Goal: Check status: Check status

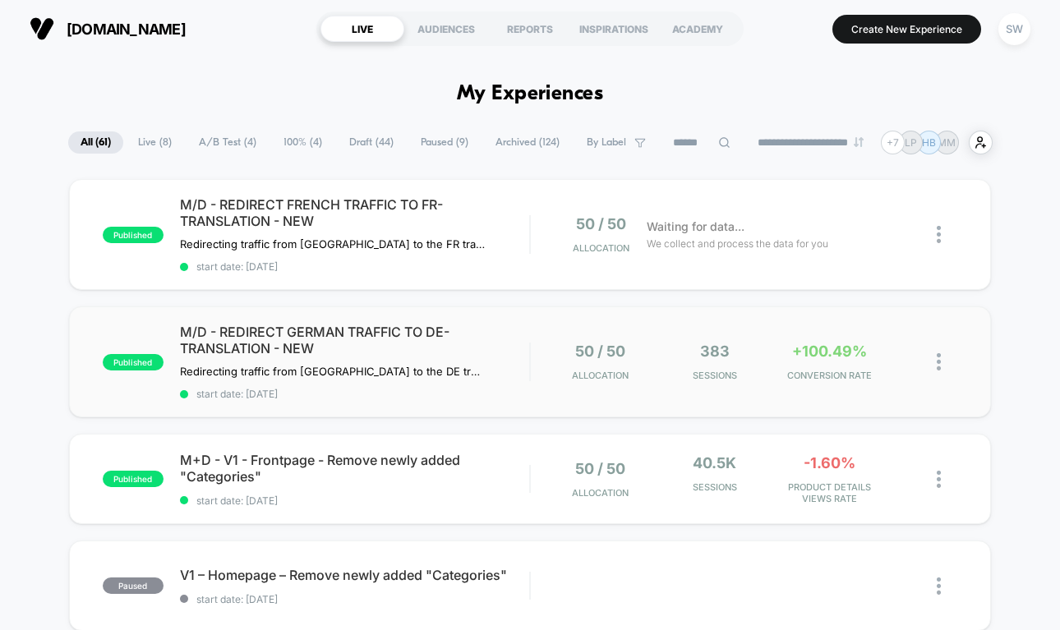
click at [531, 349] on div "50 / 50 Allocation 383 Sessions +100.49% CONVERSION RATE" at bounding box center [744, 362] width 426 height 39
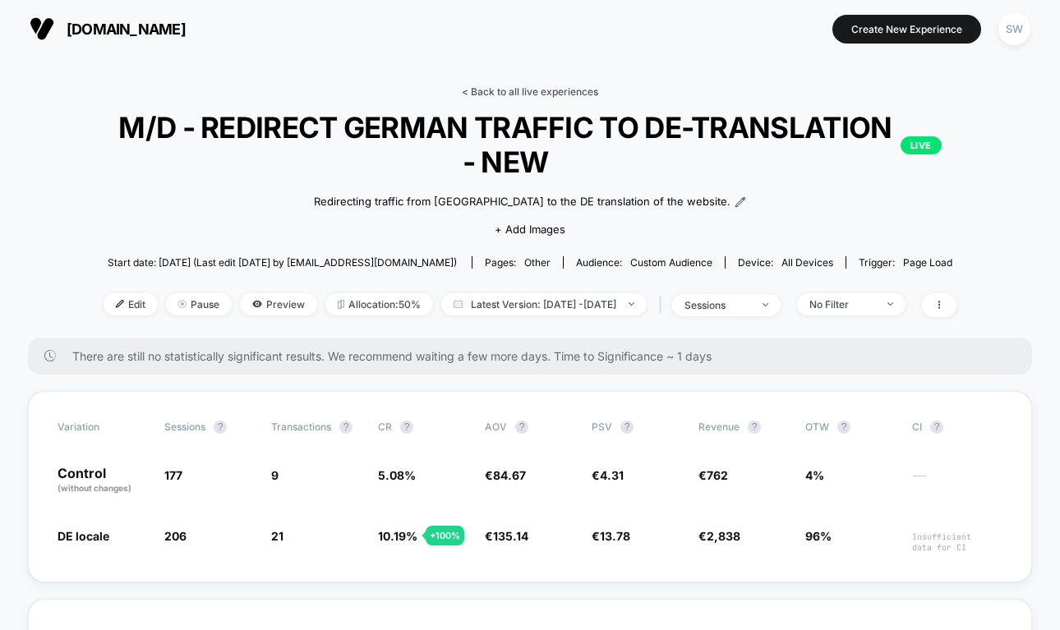
click at [518, 88] on link "< Back to all live experiences" at bounding box center [530, 91] width 136 height 12
